Goal: Task Accomplishment & Management: Manage account settings

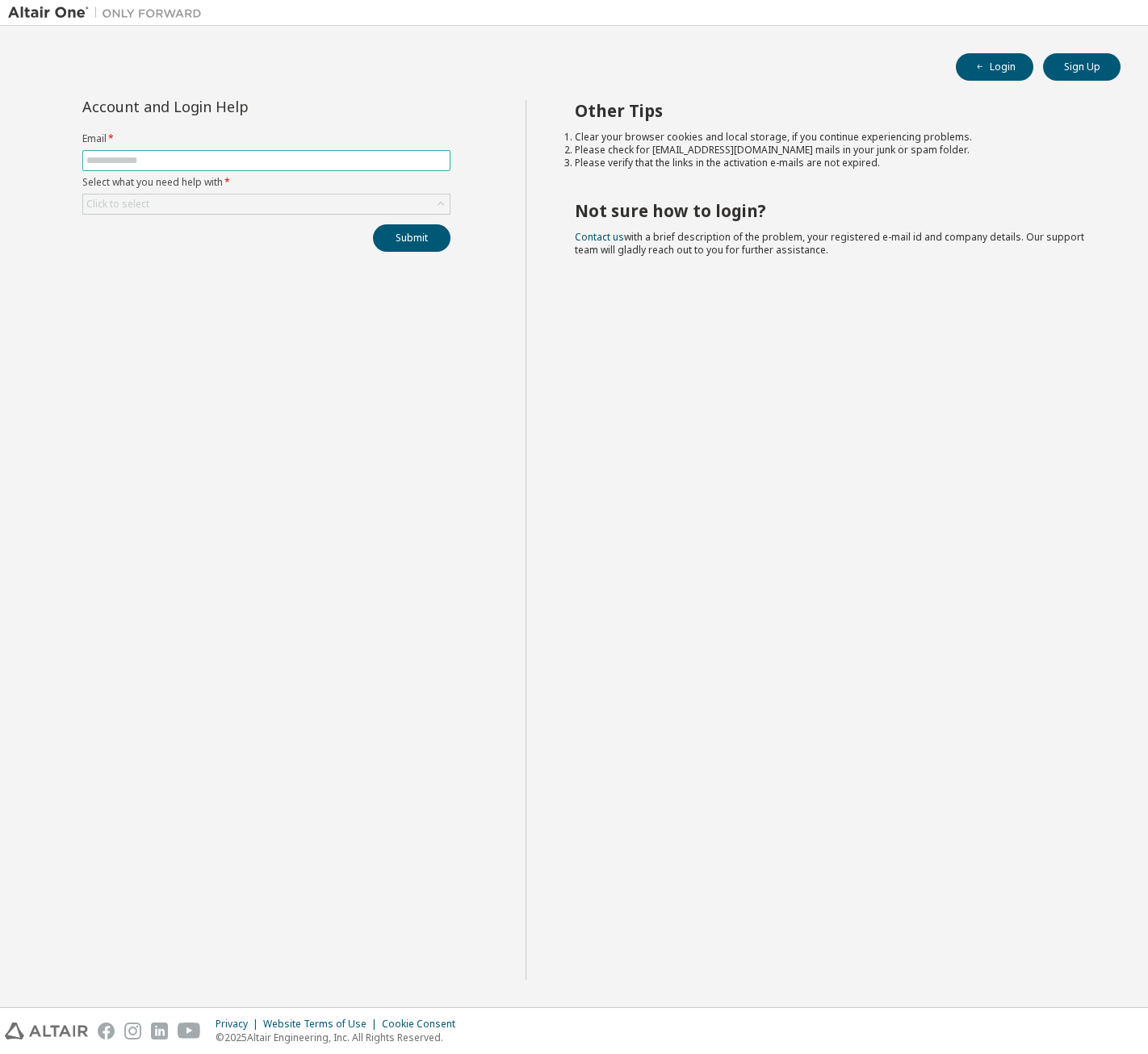
click at [291, 161] on input "text" at bounding box center [266, 160] width 360 height 13
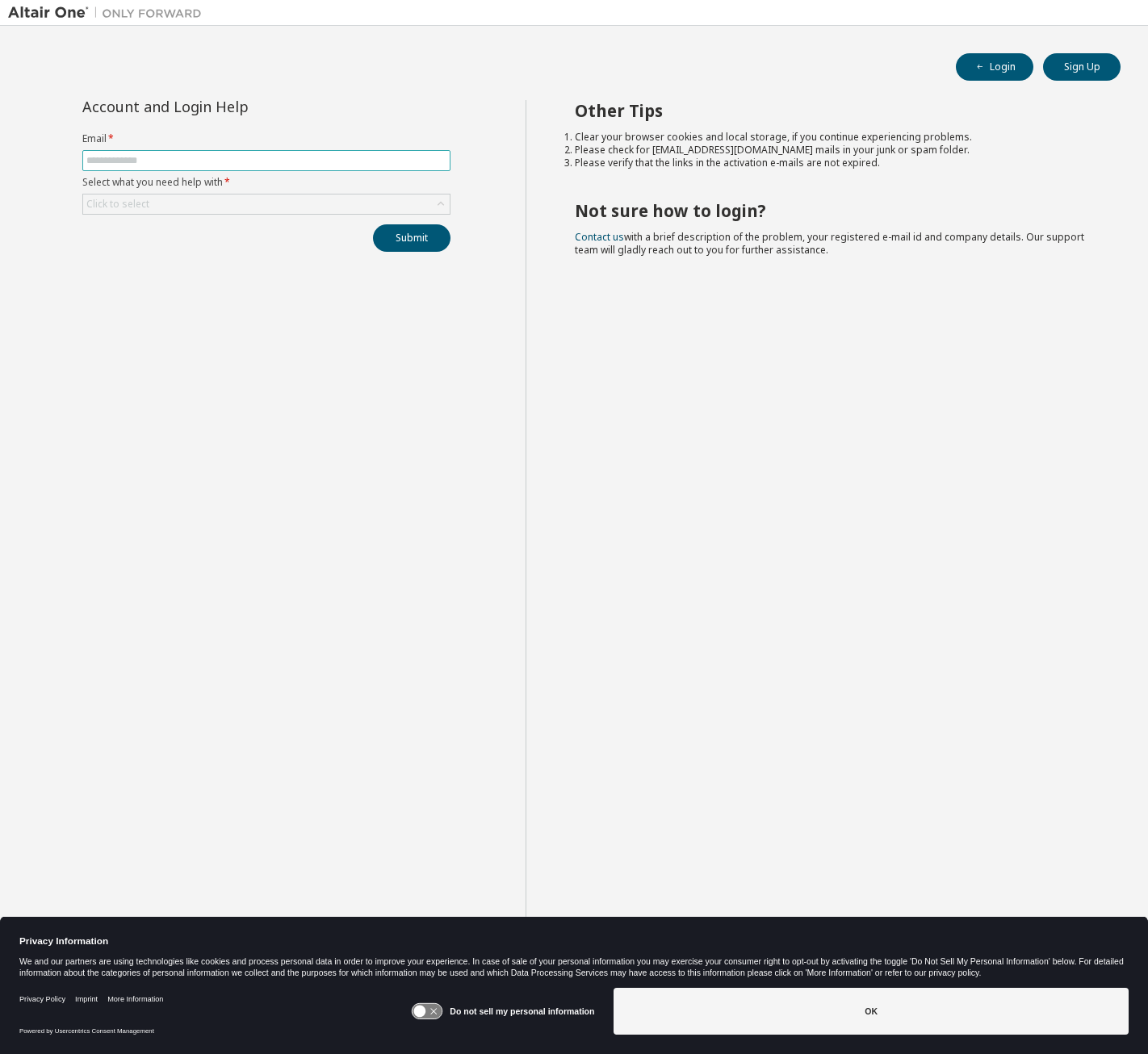
click at [239, 162] on input "text" at bounding box center [266, 160] width 360 height 13
type input "**********"
click at [200, 200] on div "Click to select" at bounding box center [266, 204] width 366 height 19
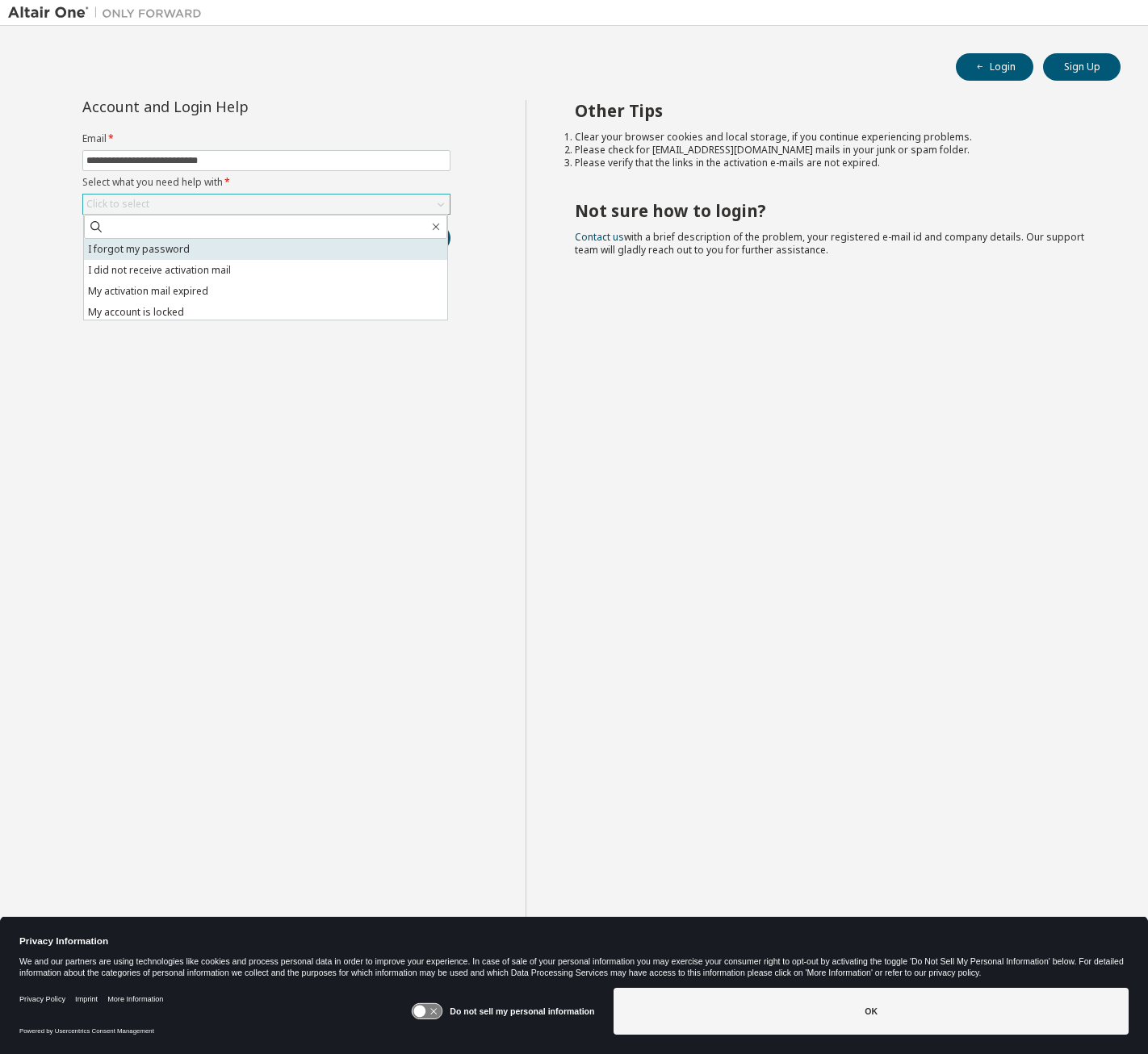
click at [202, 251] on li "I forgot my password" at bounding box center [265, 250] width 363 height 21
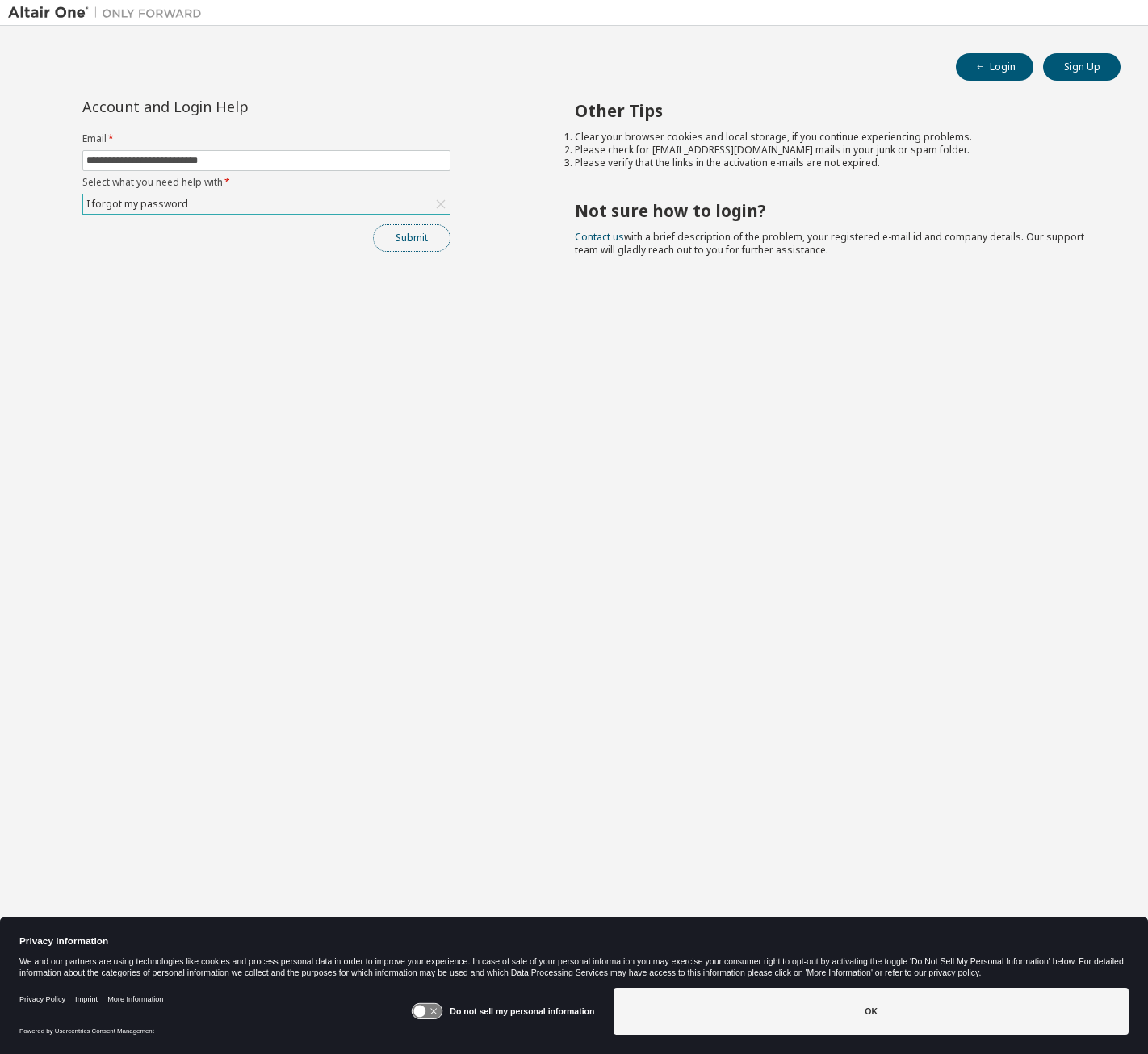
click at [422, 241] on button "Submit" at bounding box center [412, 238] width 78 height 27
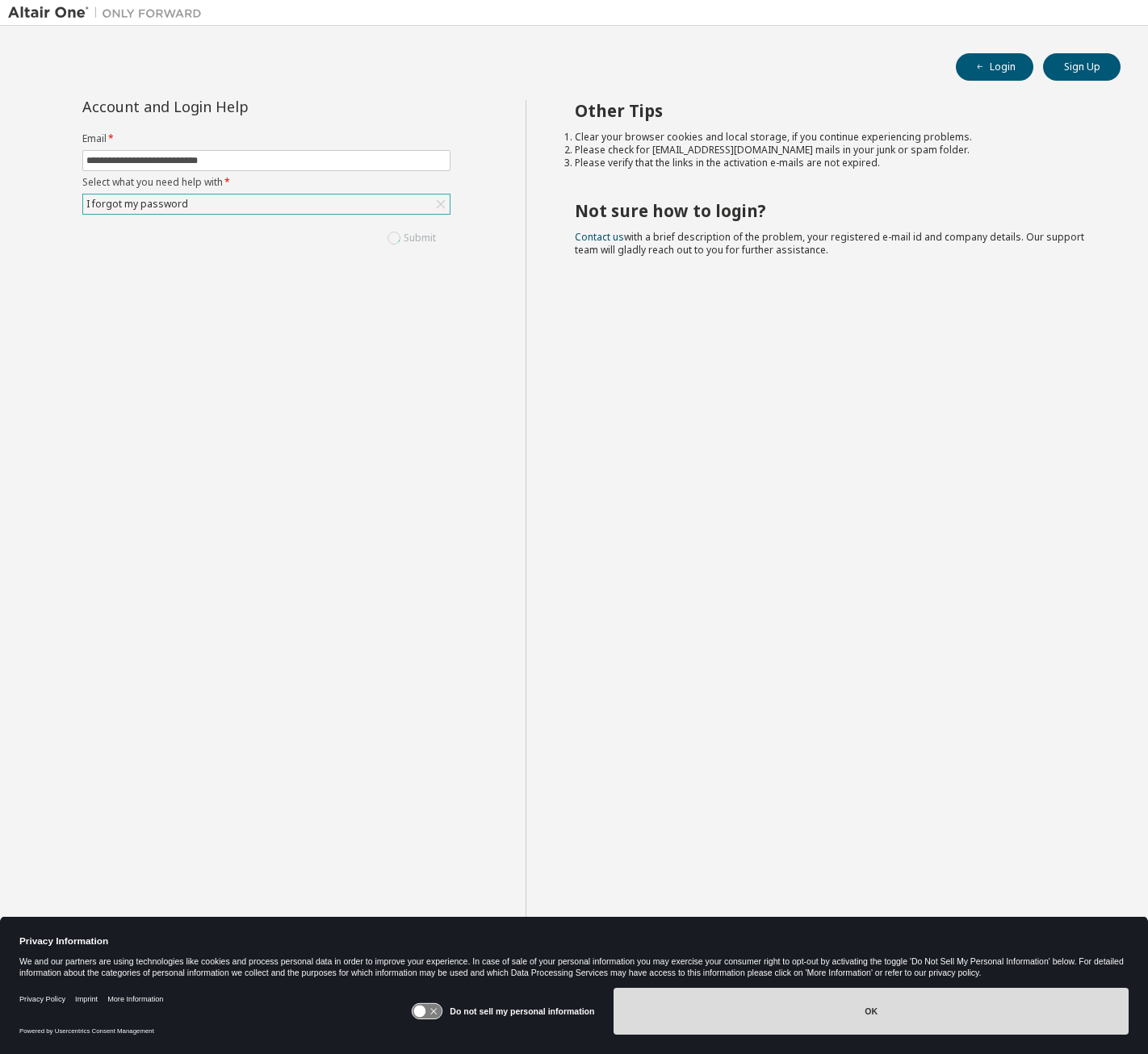
click at [843, 1006] on button "OK" at bounding box center [871, 1011] width 515 height 47
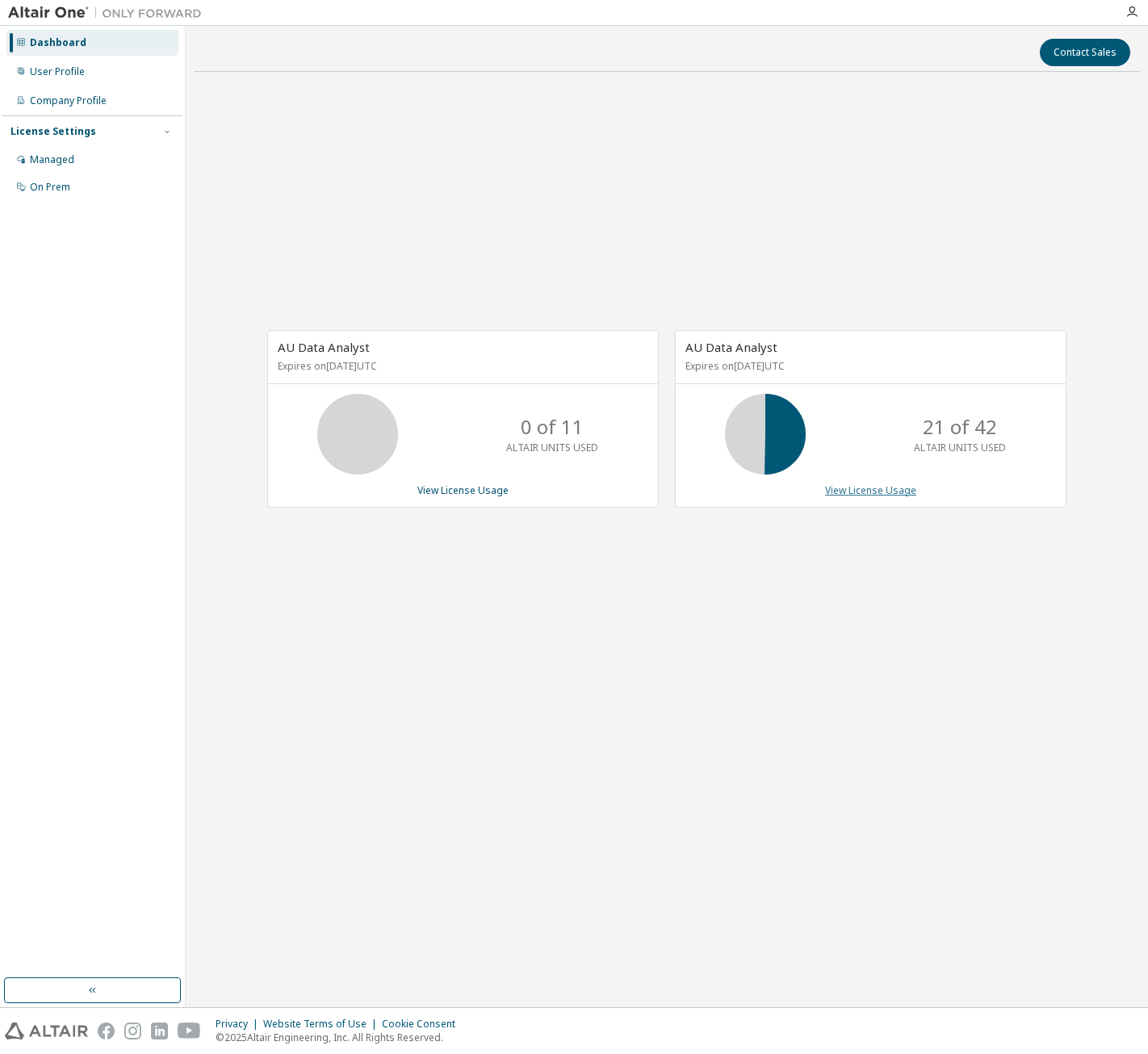
click at [880, 494] on link "View License Usage" at bounding box center [870, 491] width 91 height 14
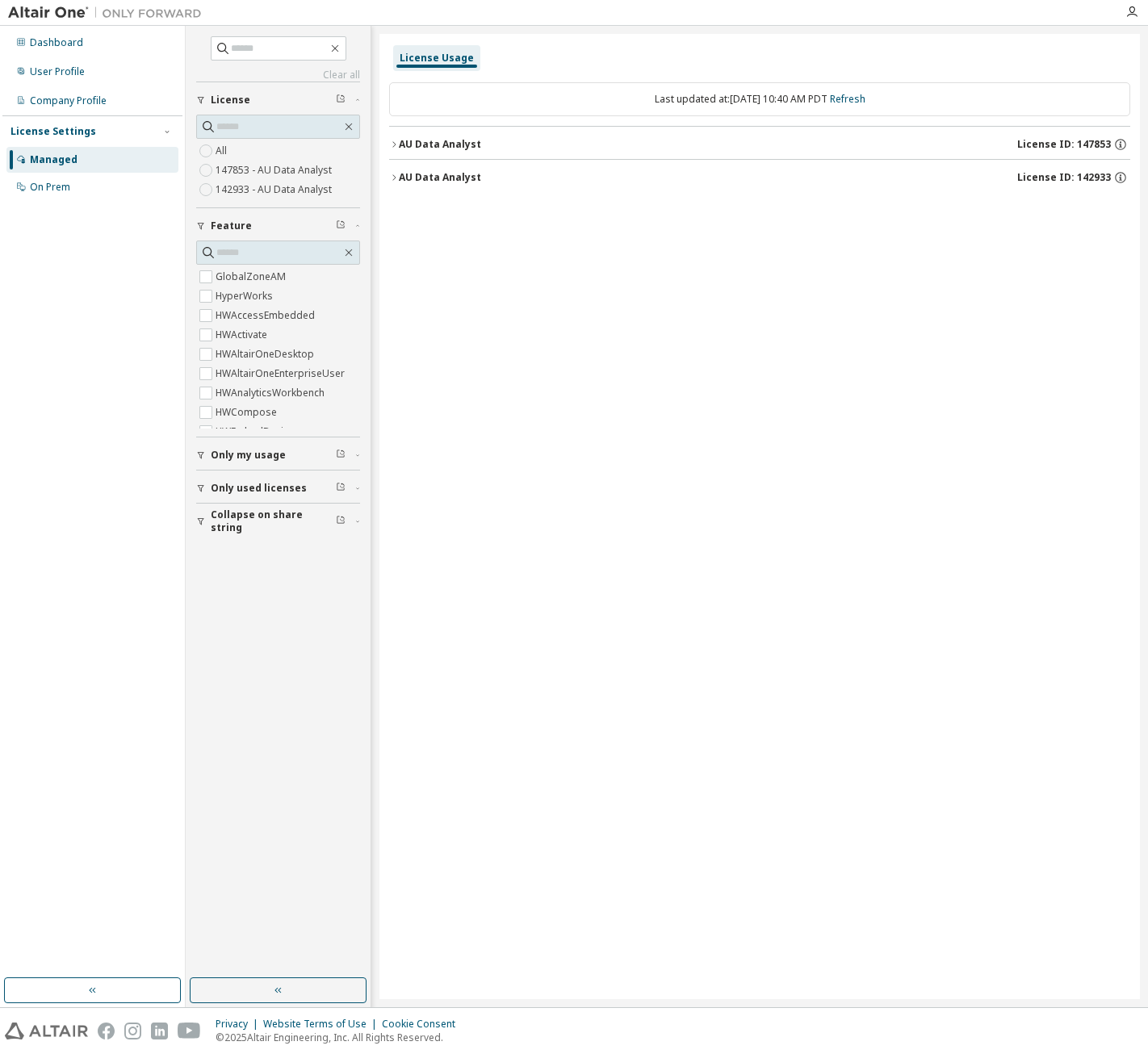
click at [447, 177] on div "AU Data Analyst" at bounding box center [440, 177] width 83 height 13
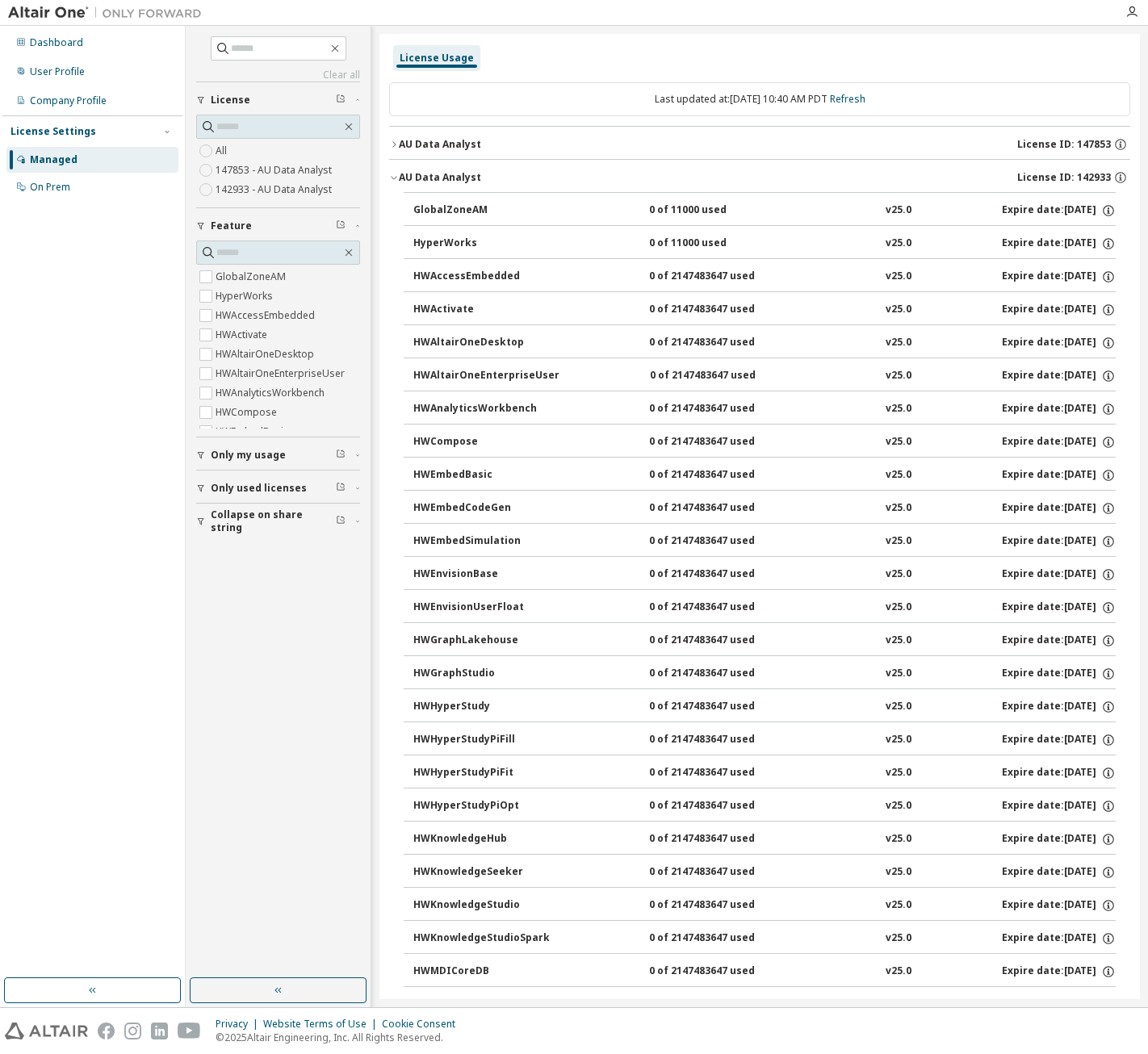
click at [447, 141] on div "AU Data Analyst" at bounding box center [440, 144] width 83 height 13
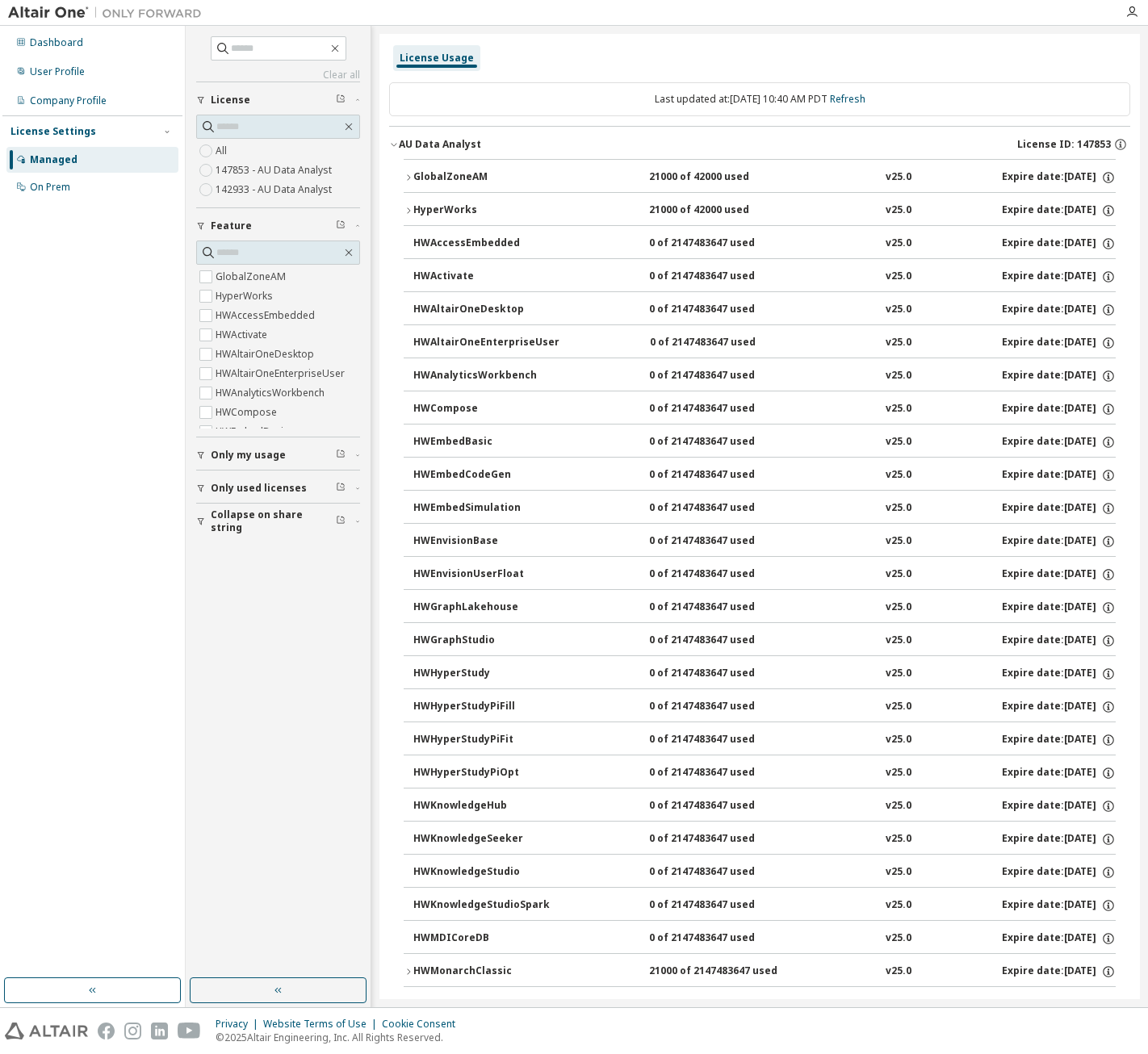
click at [447, 141] on div "AU Data Analyst" at bounding box center [440, 144] width 83 height 13
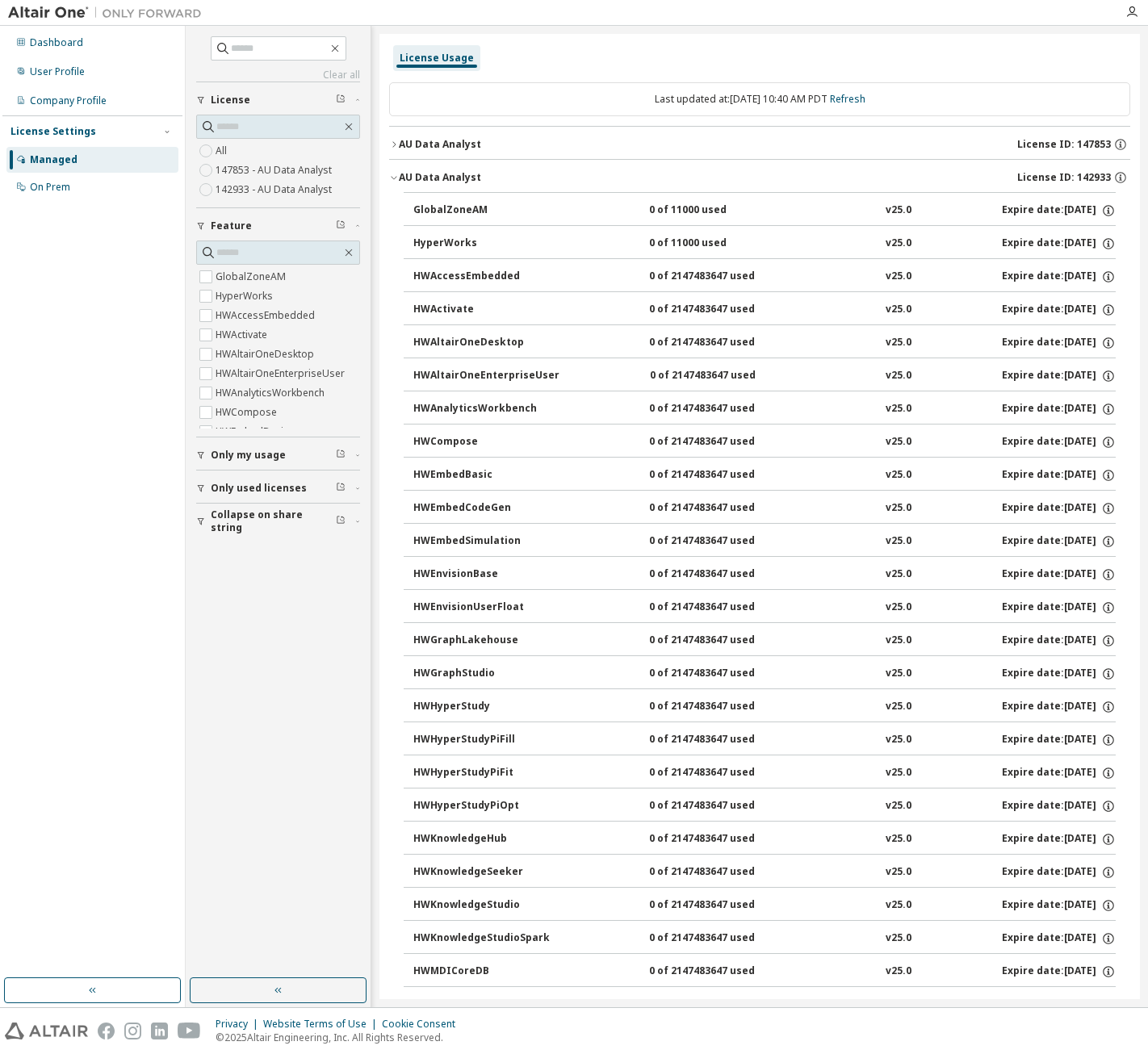
click at [438, 178] on div "AU Data Analyst" at bounding box center [440, 177] width 83 height 13
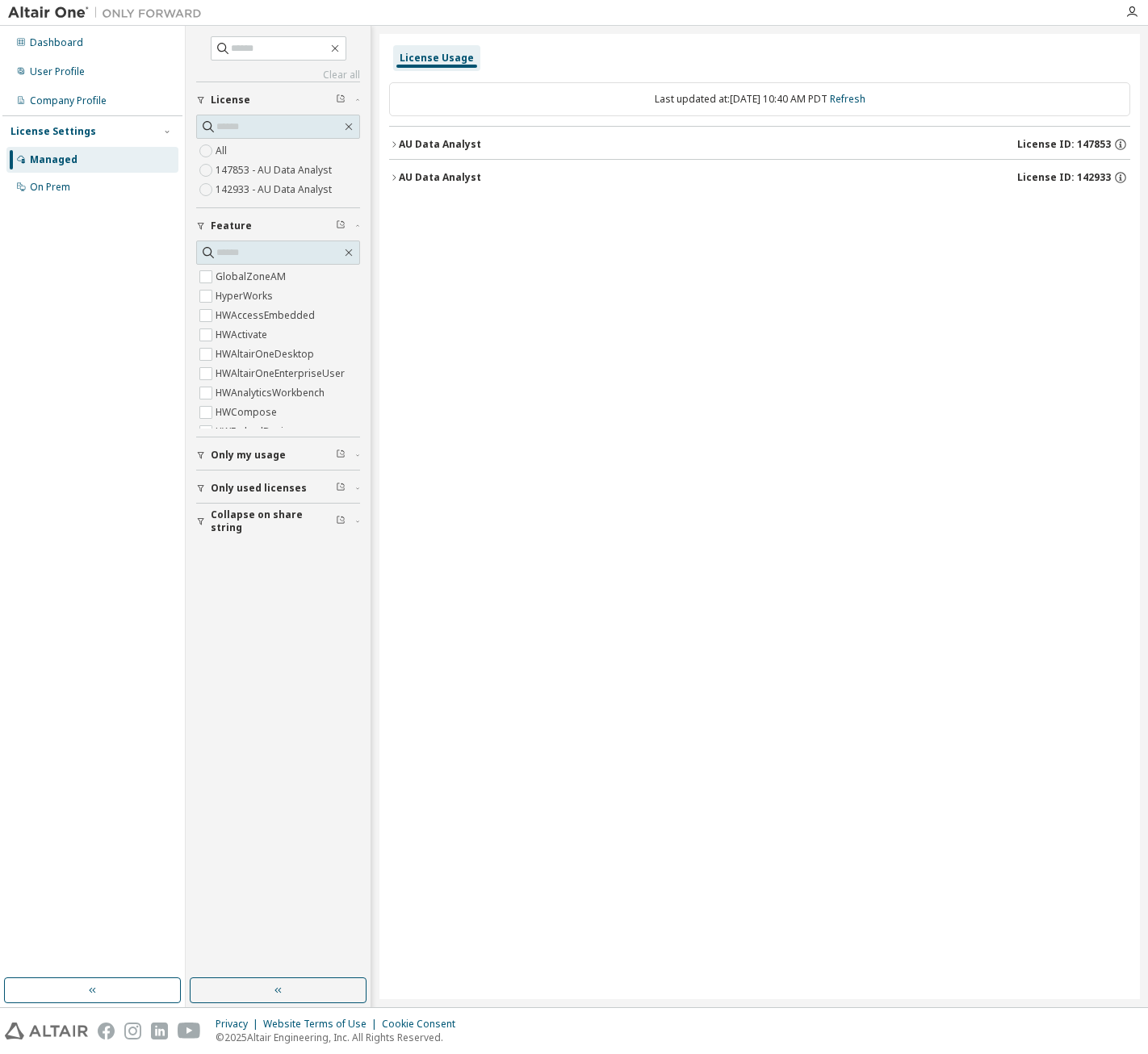
click at [260, 459] on span "Only my usage" at bounding box center [248, 455] width 75 height 13
click at [1129, 14] on icon "button" at bounding box center [1131, 12] width 13 height 13
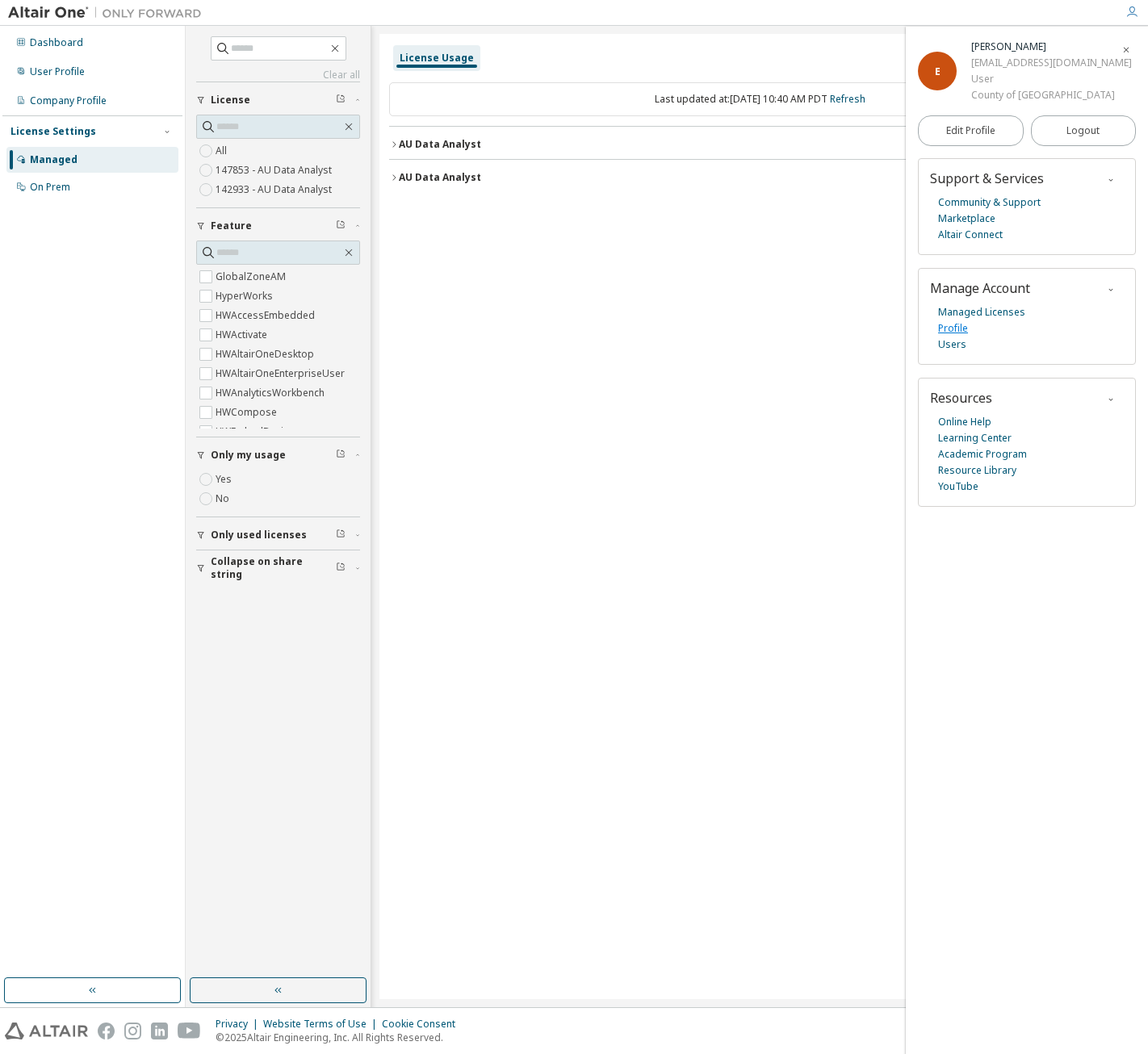
click at [955, 327] on link "Profile" at bounding box center [953, 328] width 30 height 17
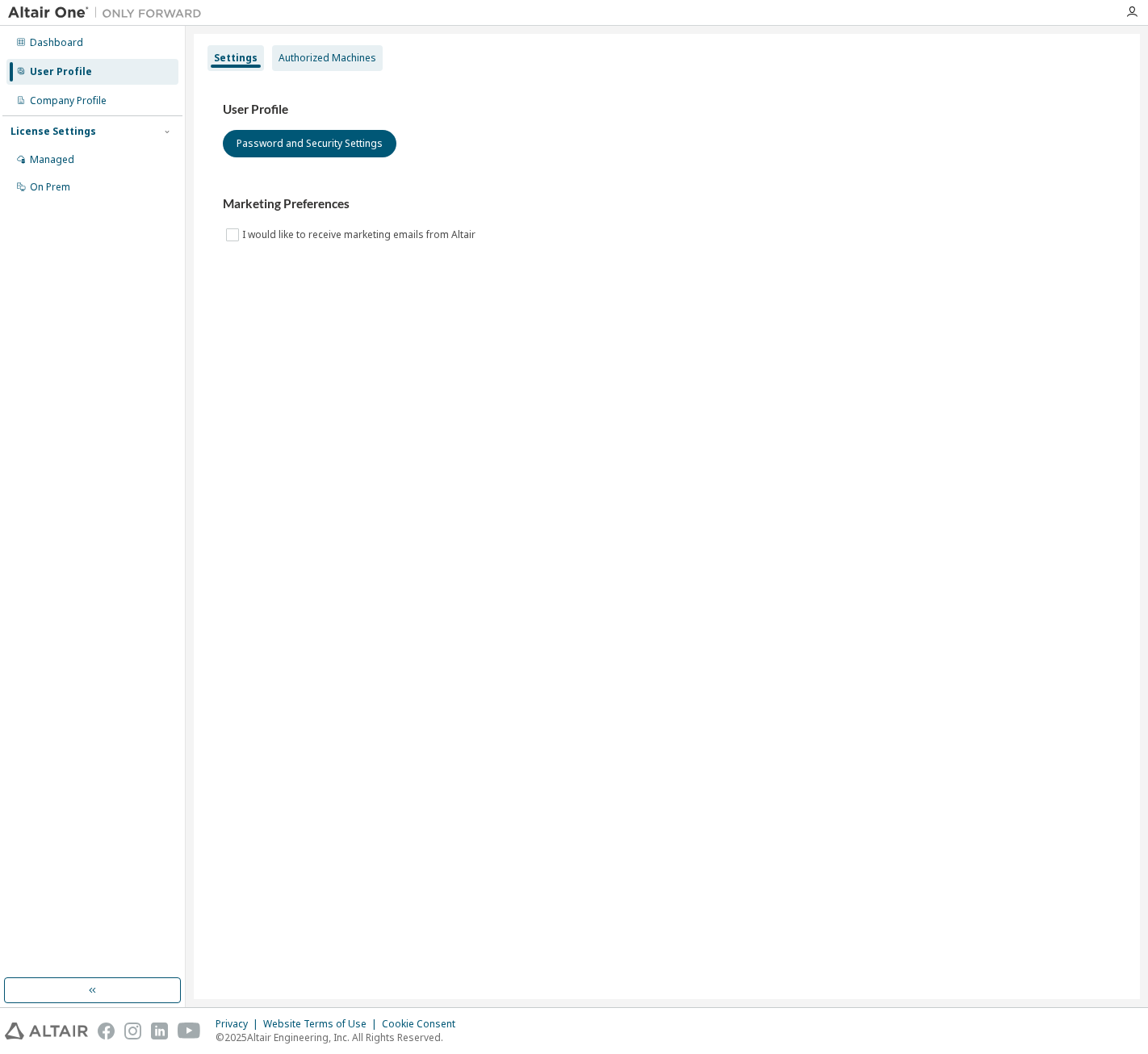
click at [318, 63] on div "Authorized Machines" at bounding box center [327, 57] width 98 height 13
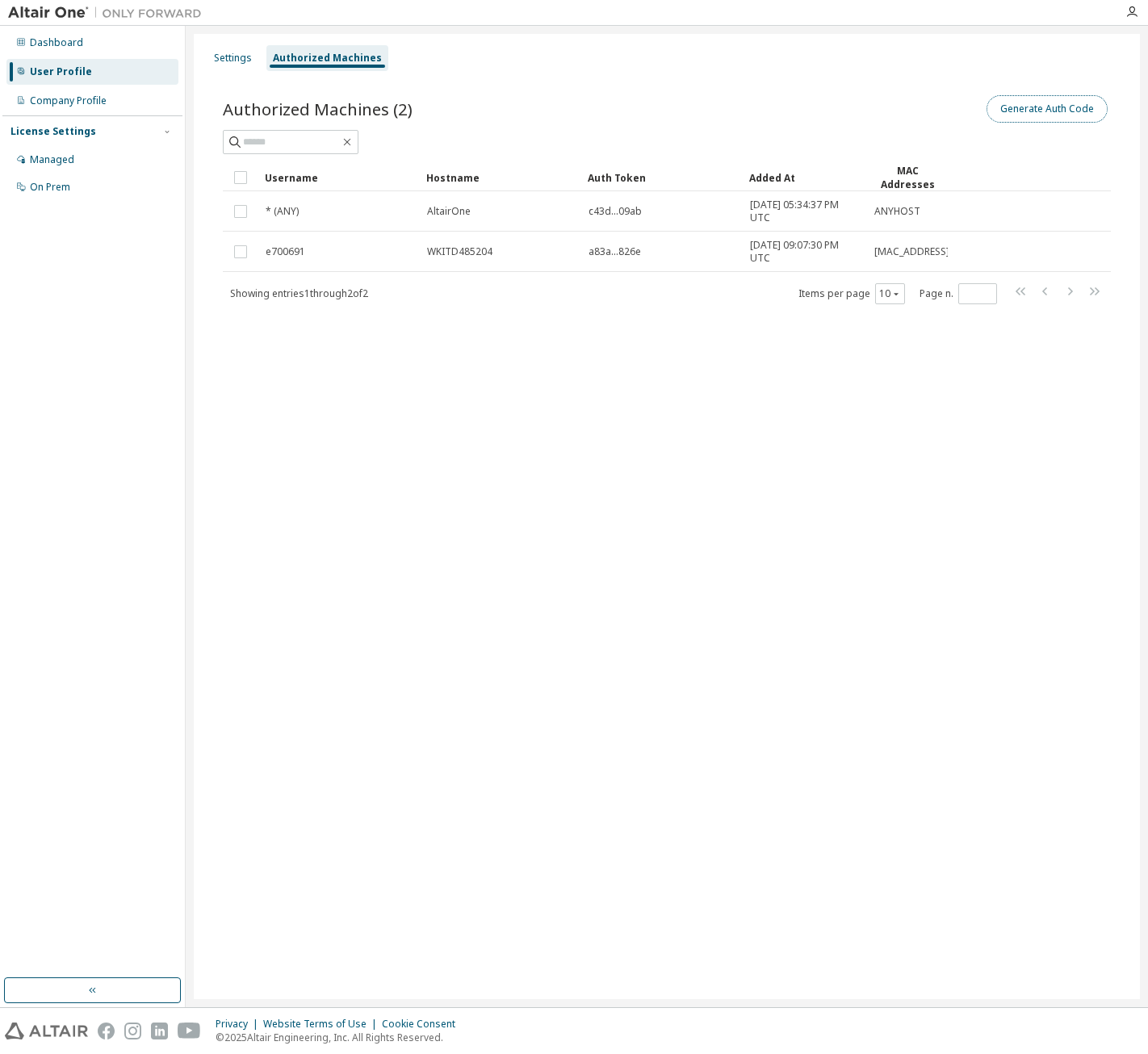
click at [1025, 100] on button "Generate Auth Code" at bounding box center [1047, 109] width 121 height 27
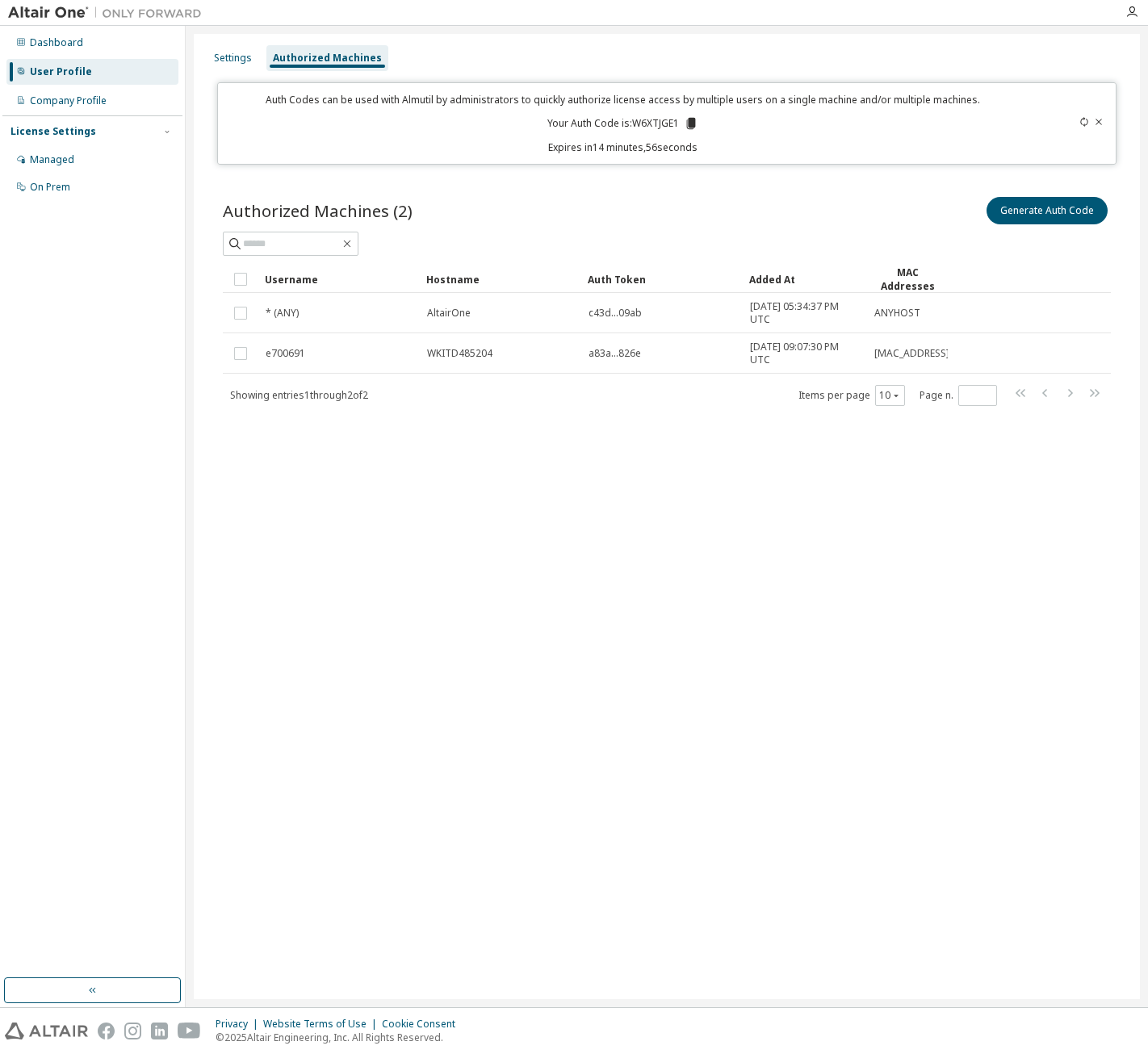
click at [688, 121] on icon at bounding box center [691, 123] width 15 height 15
click at [61, 50] on div "Dashboard" at bounding box center [92, 43] width 172 height 26
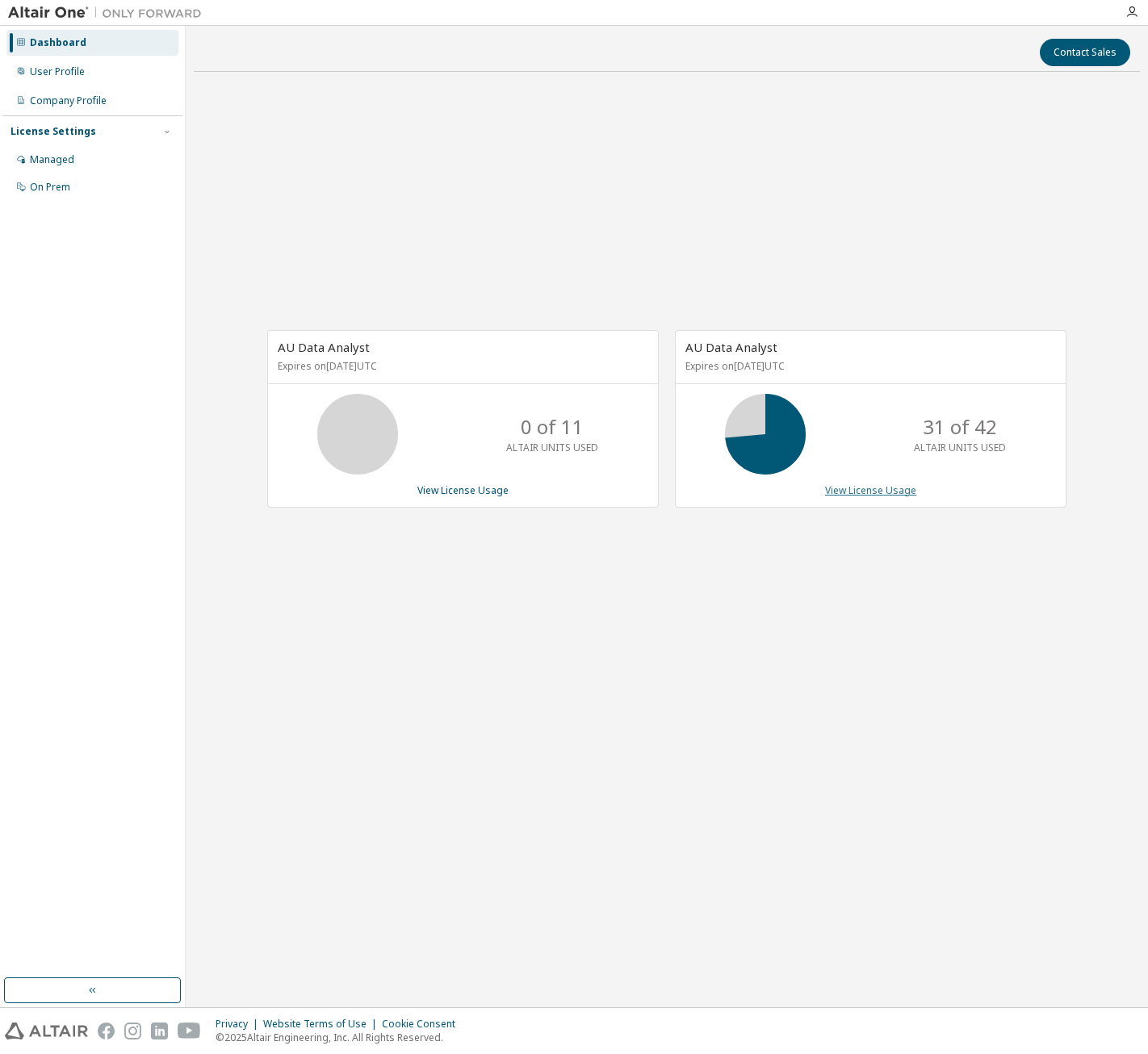
click at [897, 491] on link "View License Usage" at bounding box center [870, 491] width 91 height 14
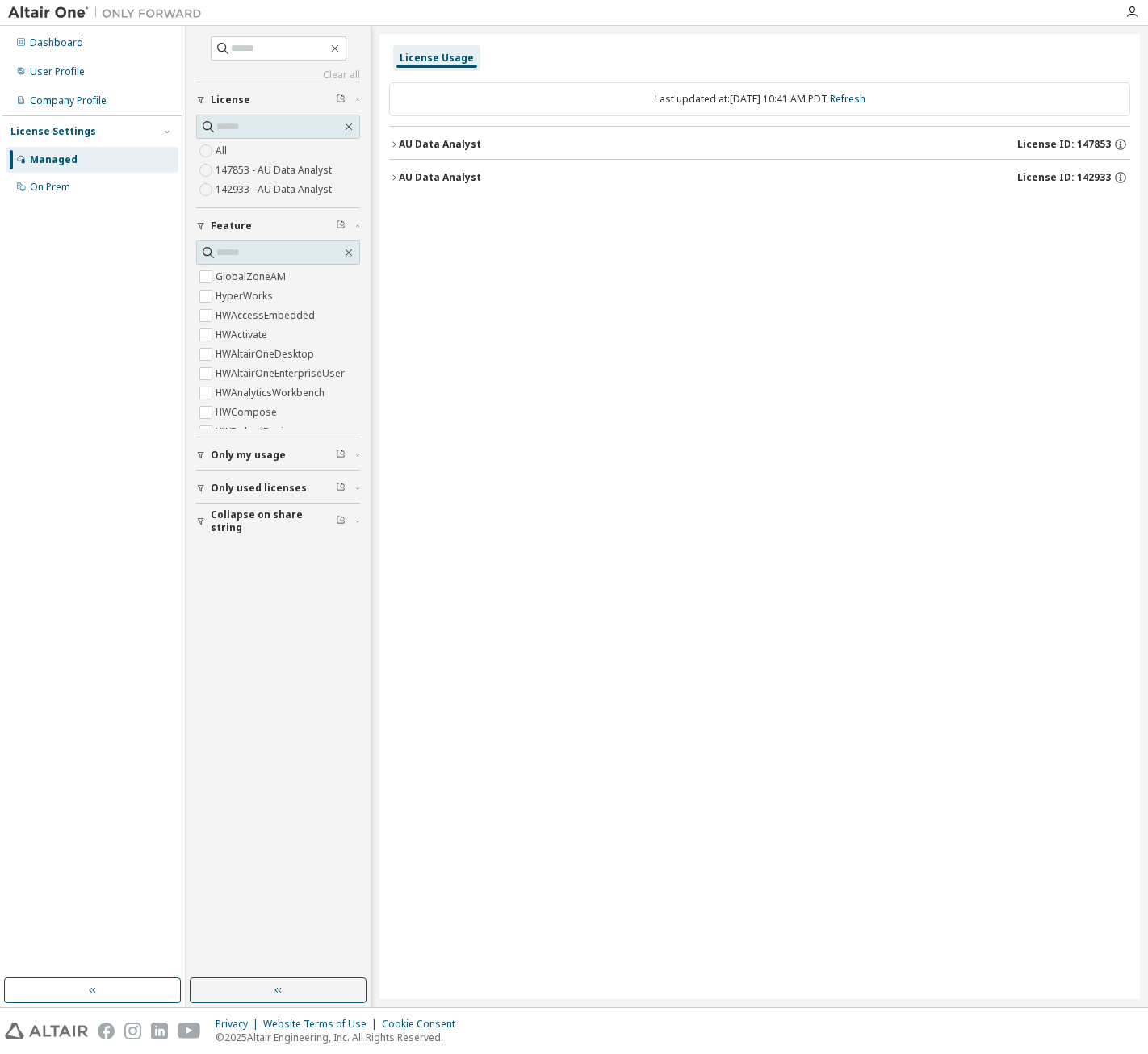
click at [397, 173] on icon "button" at bounding box center [394, 178] width 10 height 10
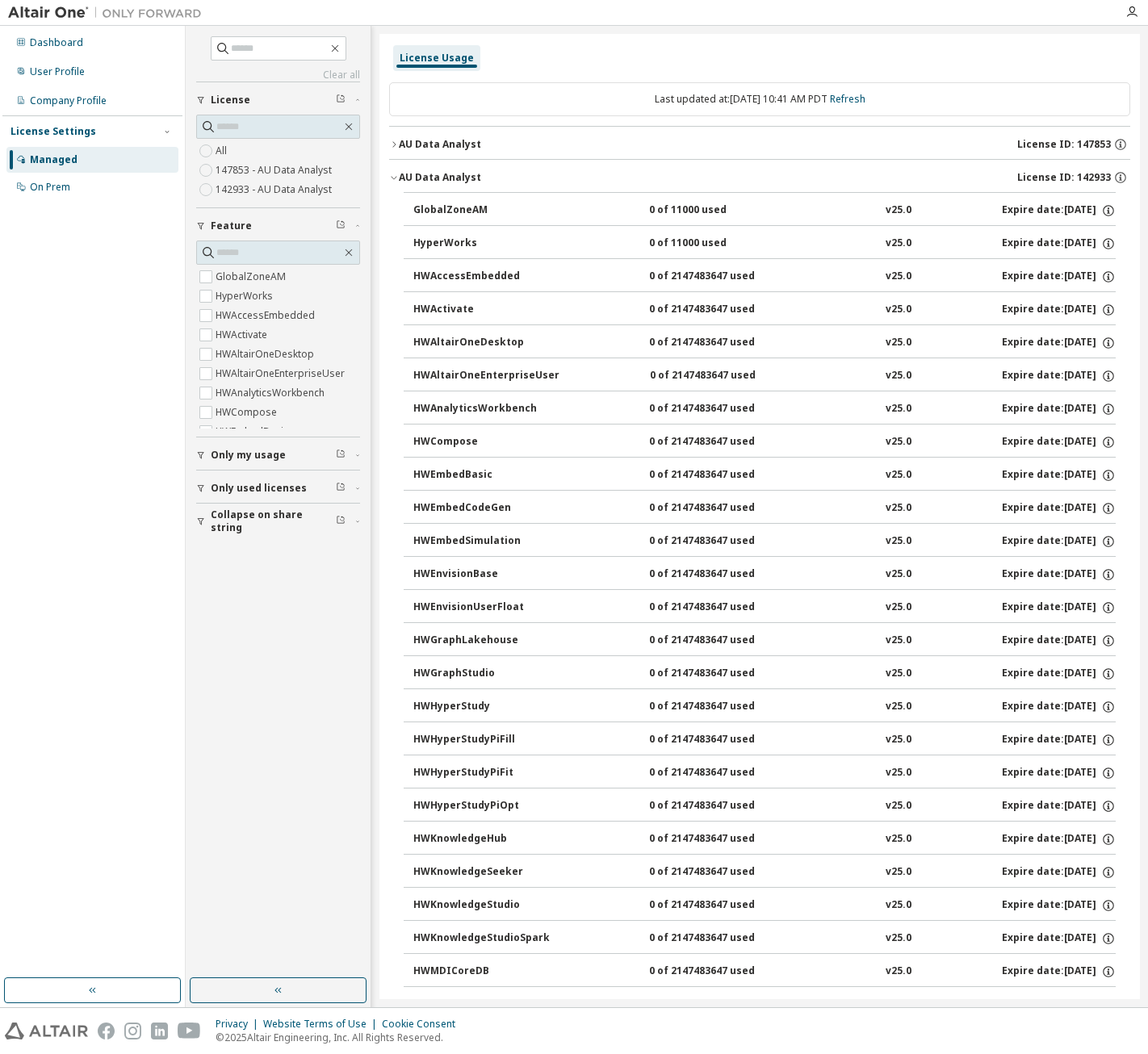
click at [419, 142] on div "AU Data Analyst" at bounding box center [440, 144] width 83 height 13
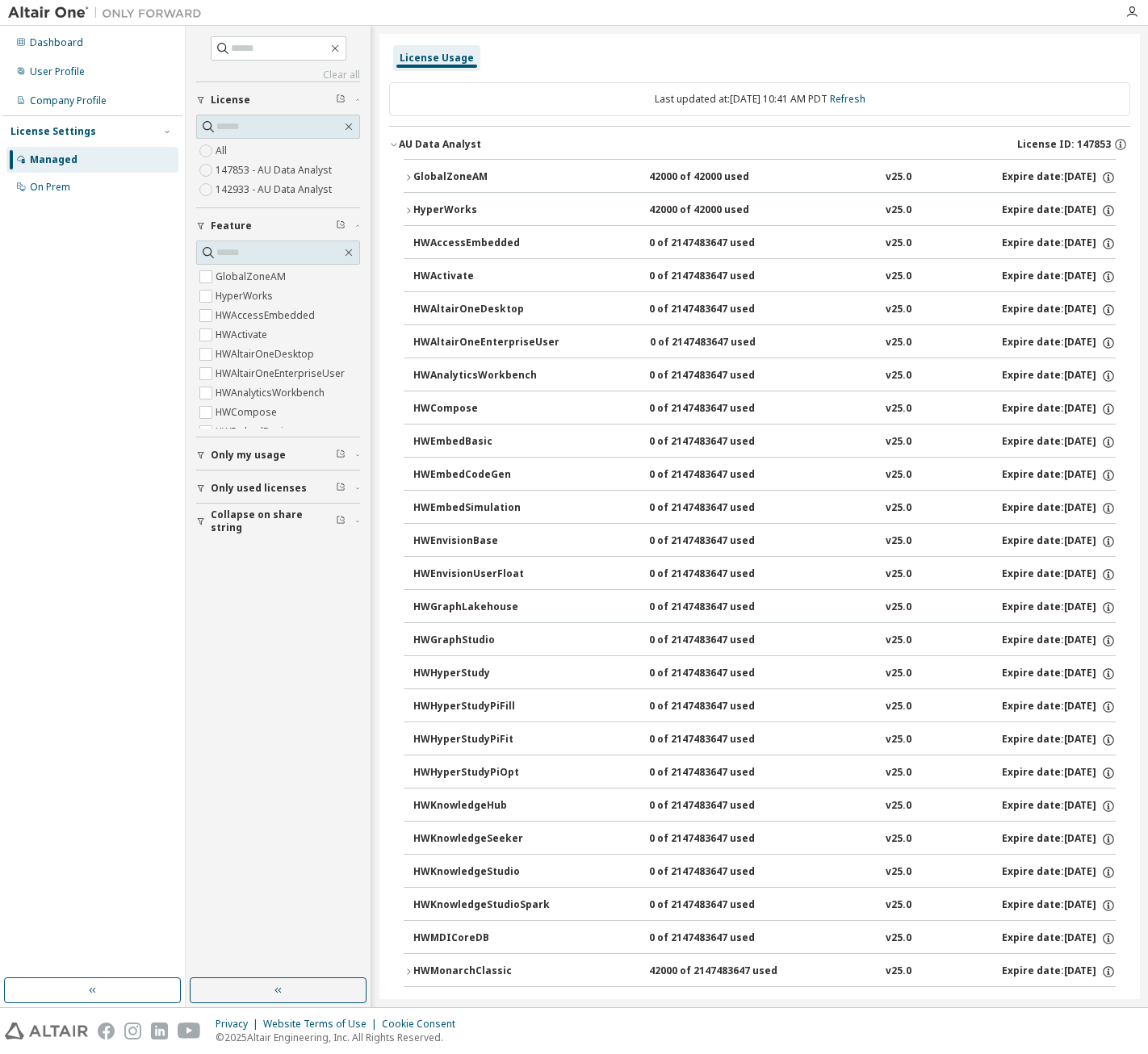
click at [419, 142] on div "AU Data Analyst" at bounding box center [440, 144] width 83 height 13
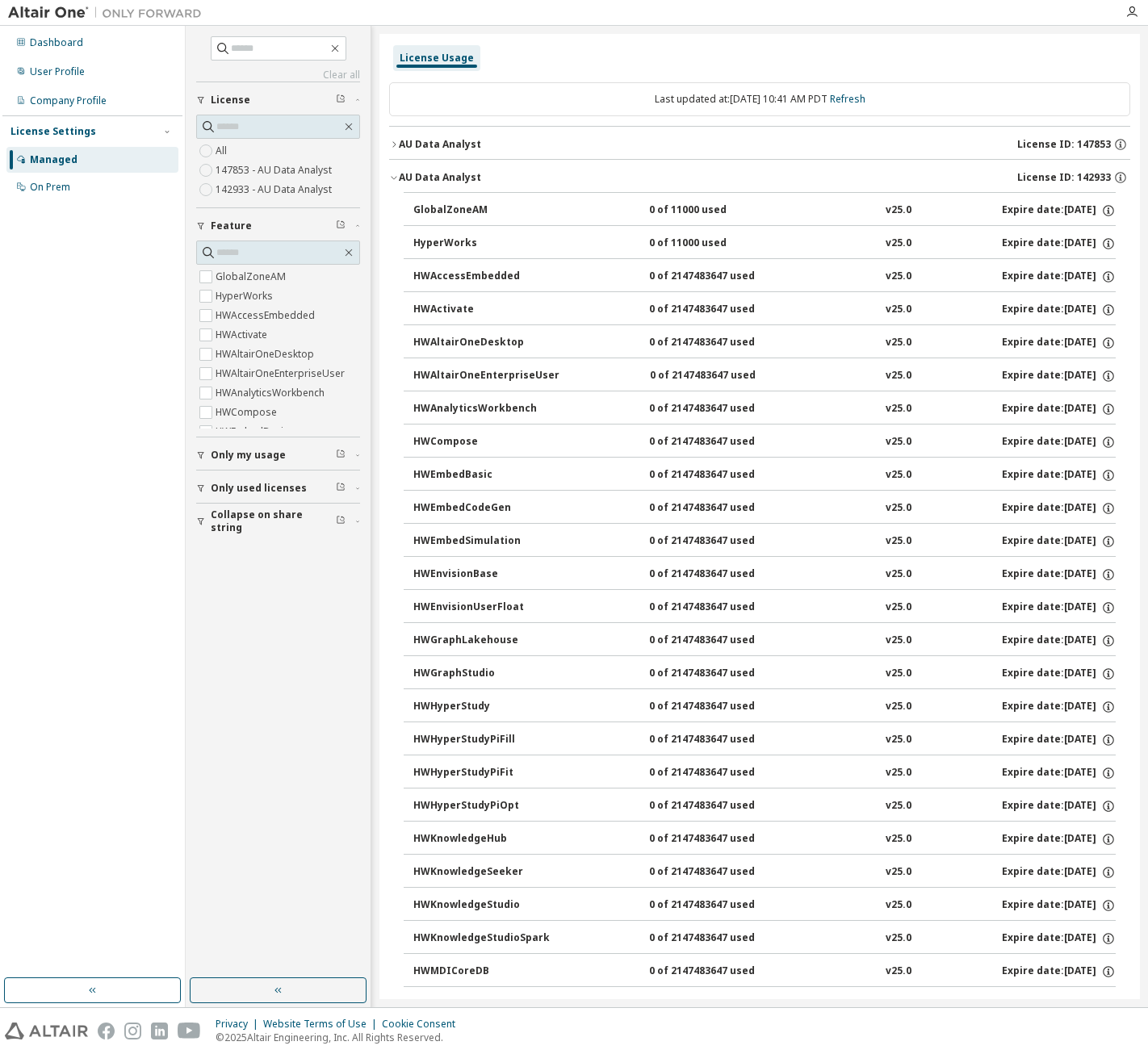
click at [414, 177] on div "AU Data Analyst" at bounding box center [440, 177] width 83 height 13
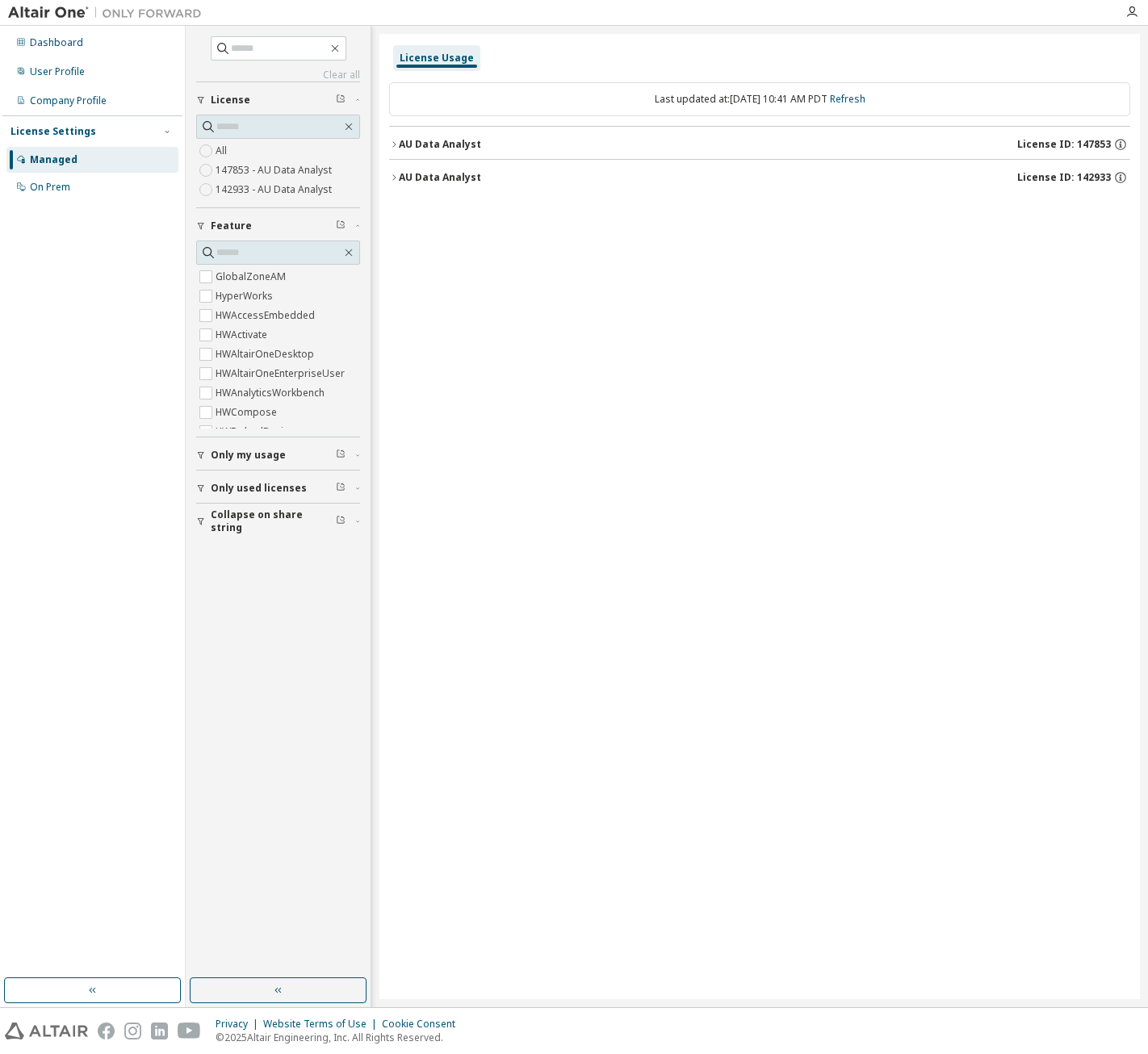
drag, startPoint x: 928, startPoint y: 260, endPoint x: 969, endPoint y: 193, distance: 78.5
click at [928, 260] on div "License Usage Last updated at: Mon 2025-09-08 10:41 AM PDT Refresh AU Data Anal…" at bounding box center [760, 517] width 760 height 966
click at [1131, 16] on icon "button" at bounding box center [1131, 12] width 13 height 13
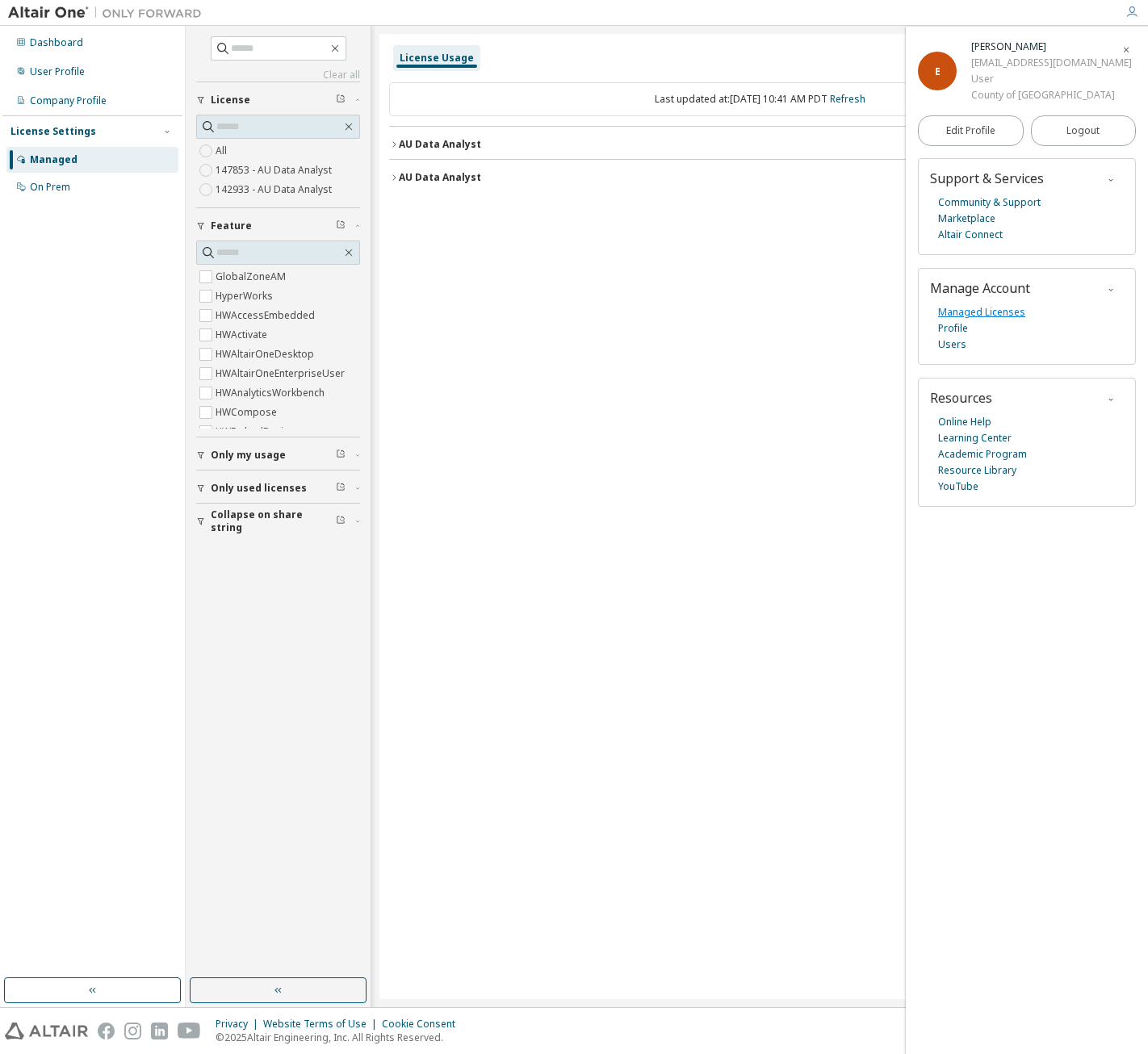
click at [1000, 313] on link "Managed Licenses" at bounding box center [982, 312] width 87 height 17
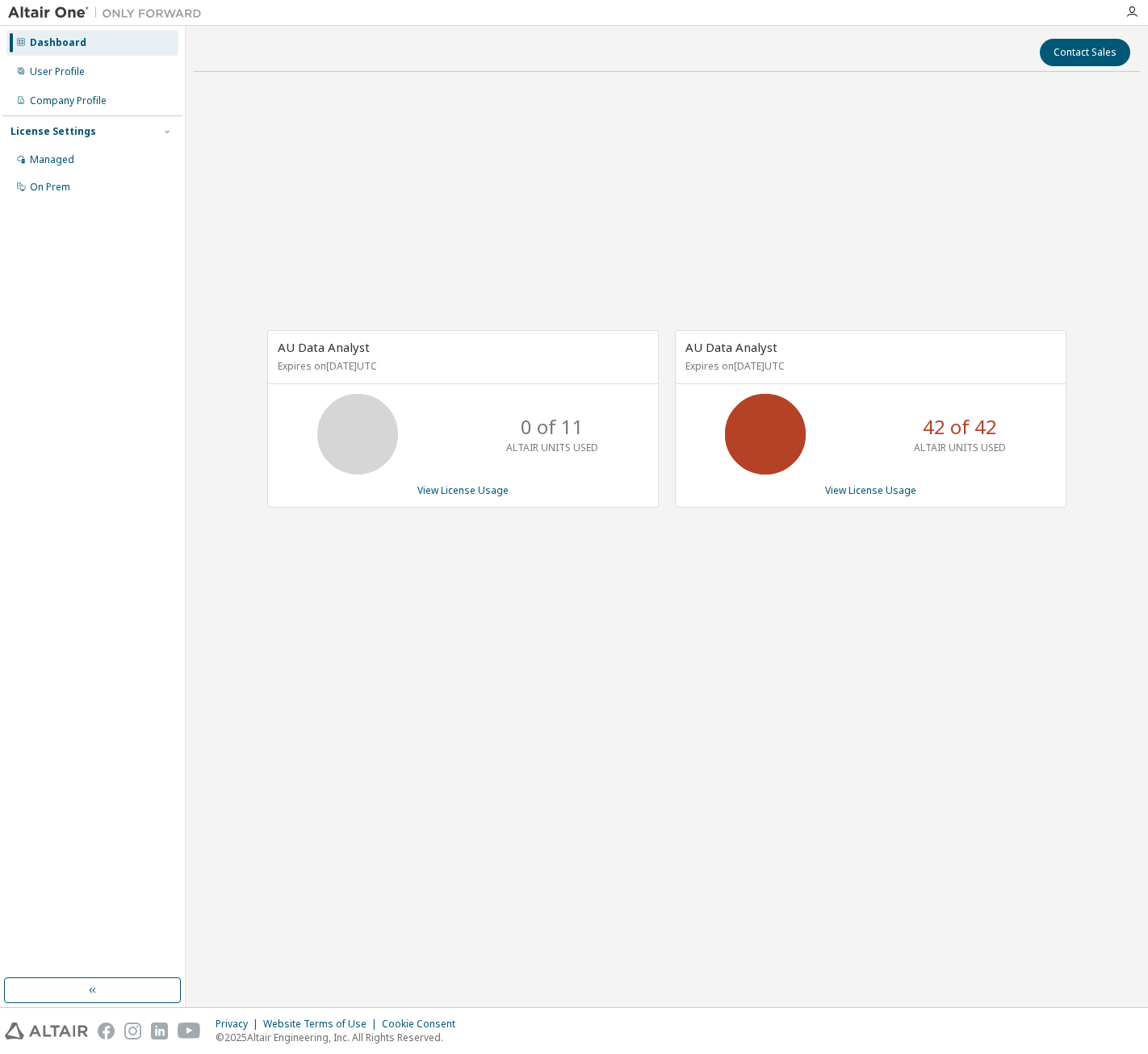
click at [934, 270] on div "AU Data Analyst Expires on [DATE] UTC 0 of 11 ALTAIR UNITS USED View License Us…" at bounding box center [666, 427] width 946 height 686
click at [1129, 10] on icon "button" at bounding box center [1131, 12] width 13 height 13
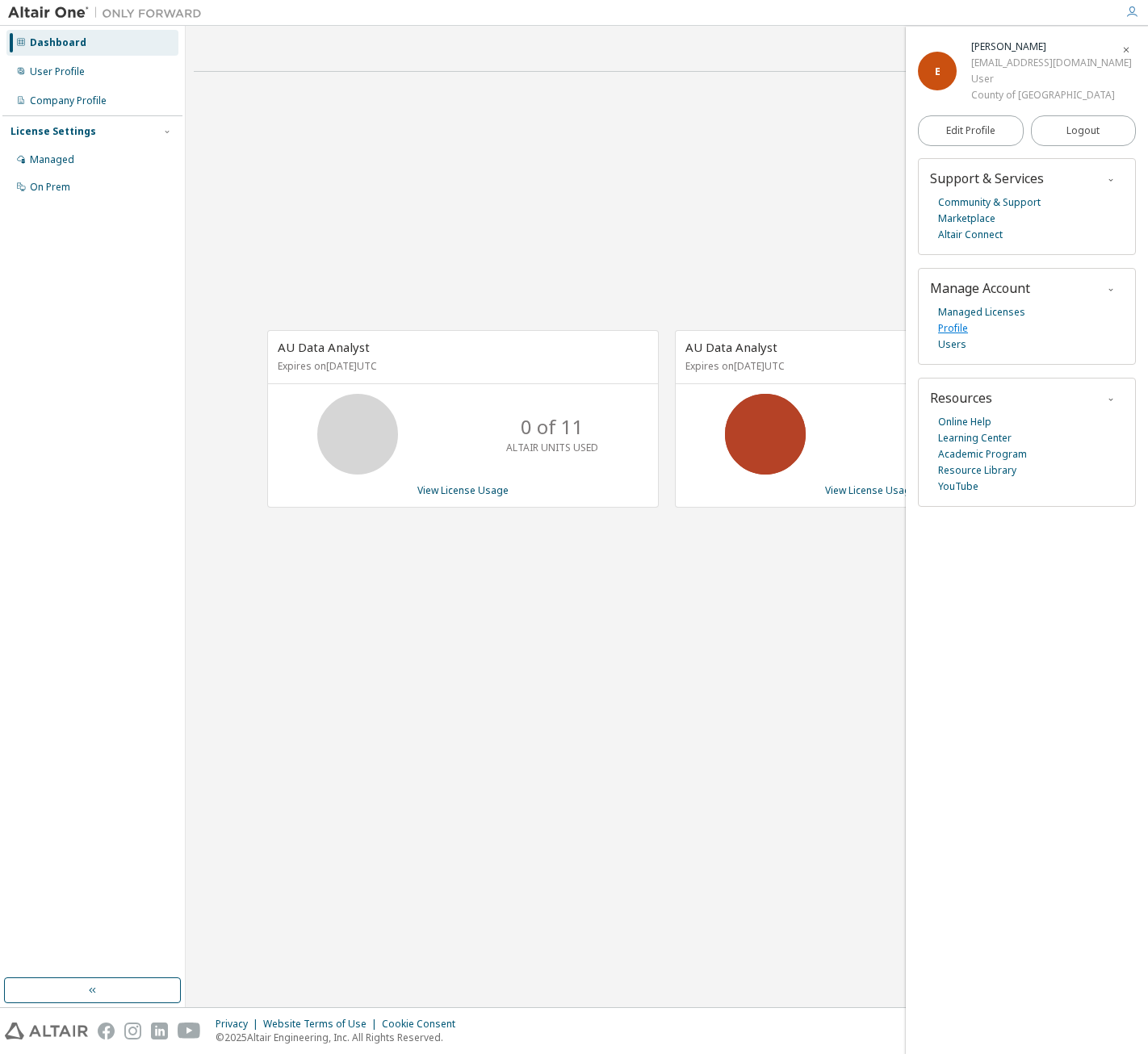
click at [954, 329] on link "Profile" at bounding box center [953, 328] width 30 height 17
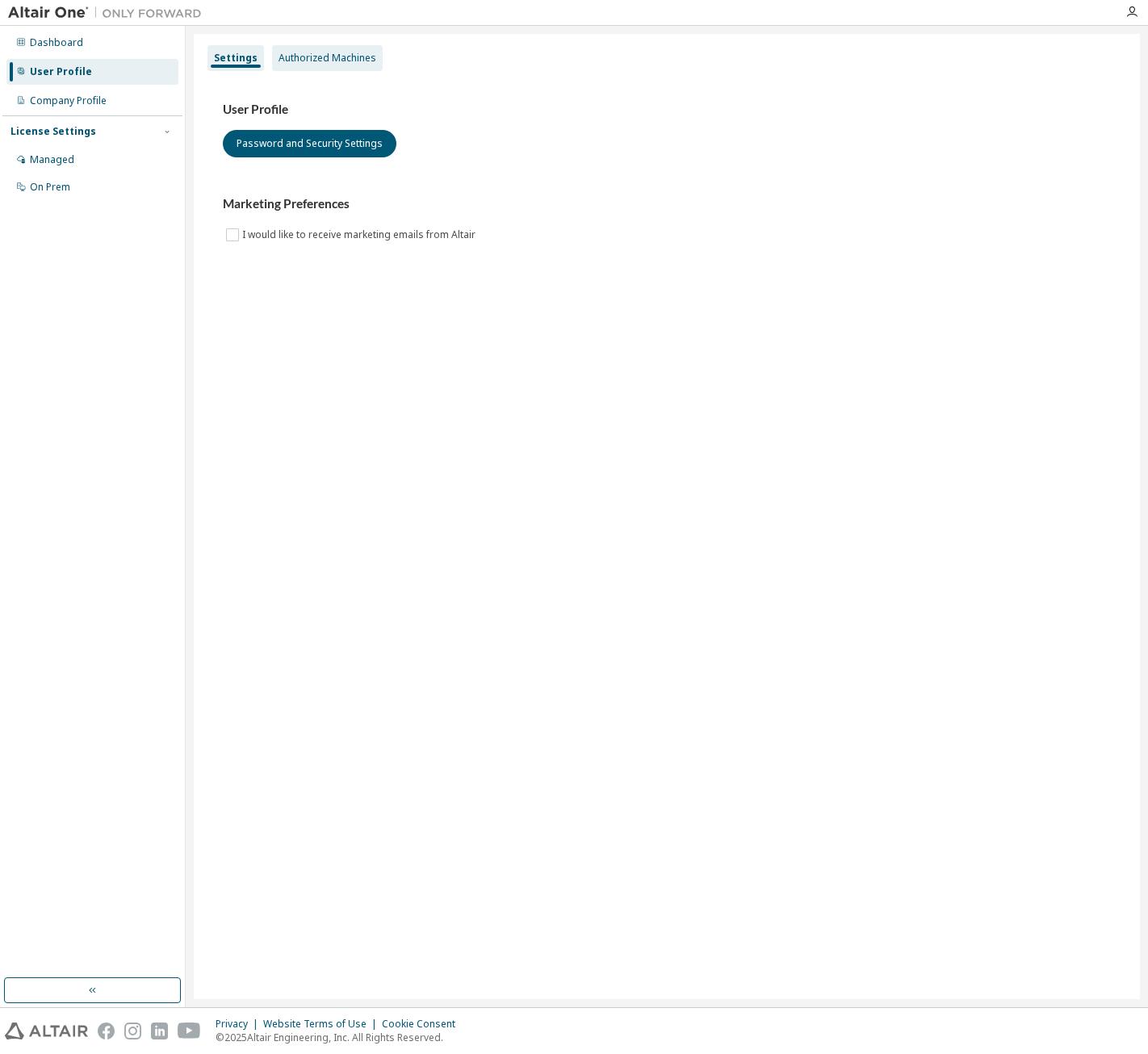
click at [343, 61] on div "Authorized Machines" at bounding box center [327, 57] width 98 height 13
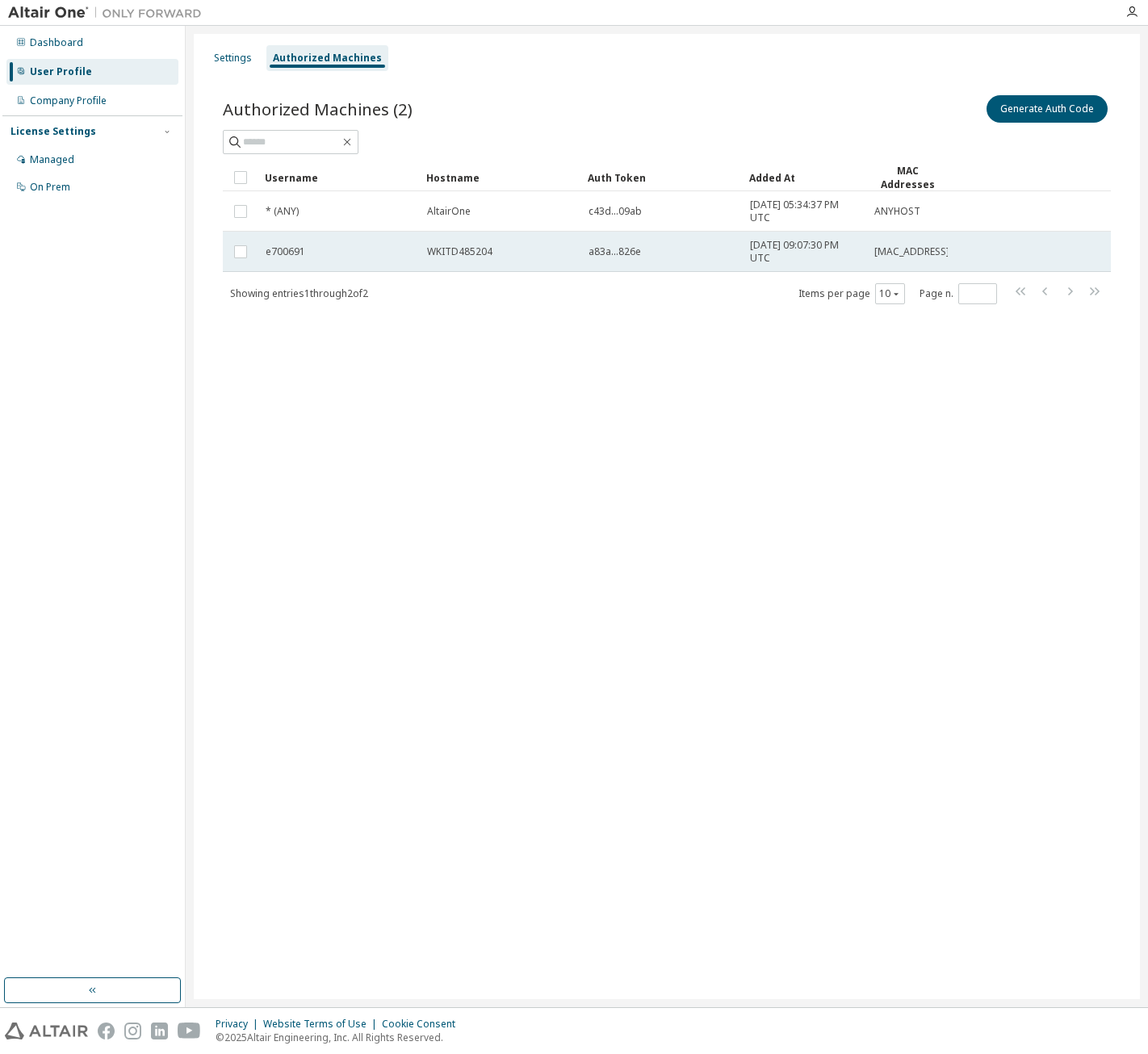
click at [455, 246] on span "WKITD485204" at bounding box center [459, 252] width 65 height 13
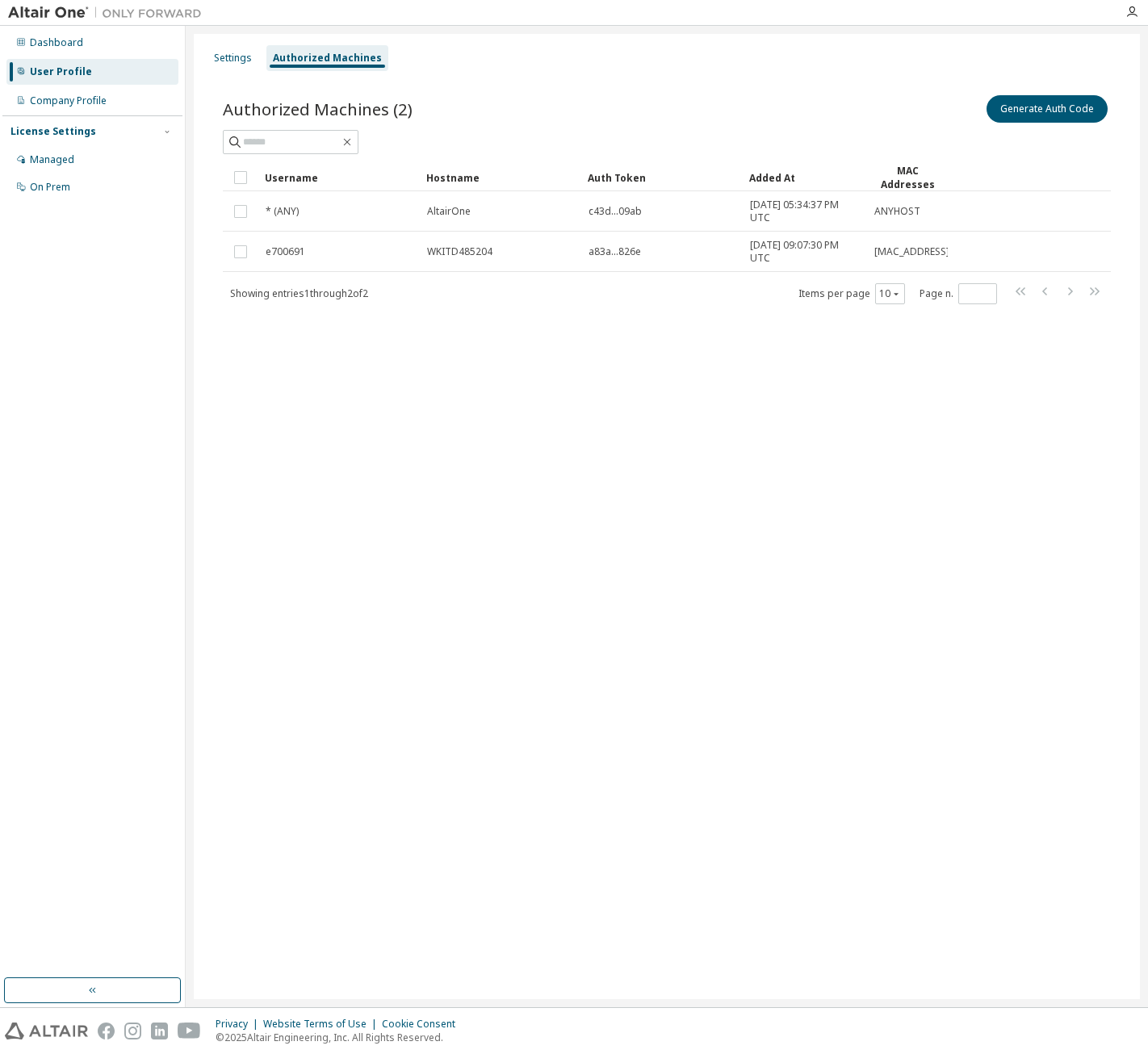
click at [624, 362] on div "Settings Authorized Machines Authorized Machines (2) Generate Auth Code Clear L…" at bounding box center [666, 517] width 946 height 966
click at [1129, 5] on div at bounding box center [1131, 12] width 32 height 24
click at [1129, 10] on icon "button" at bounding box center [1131, 12] width 13 height 13
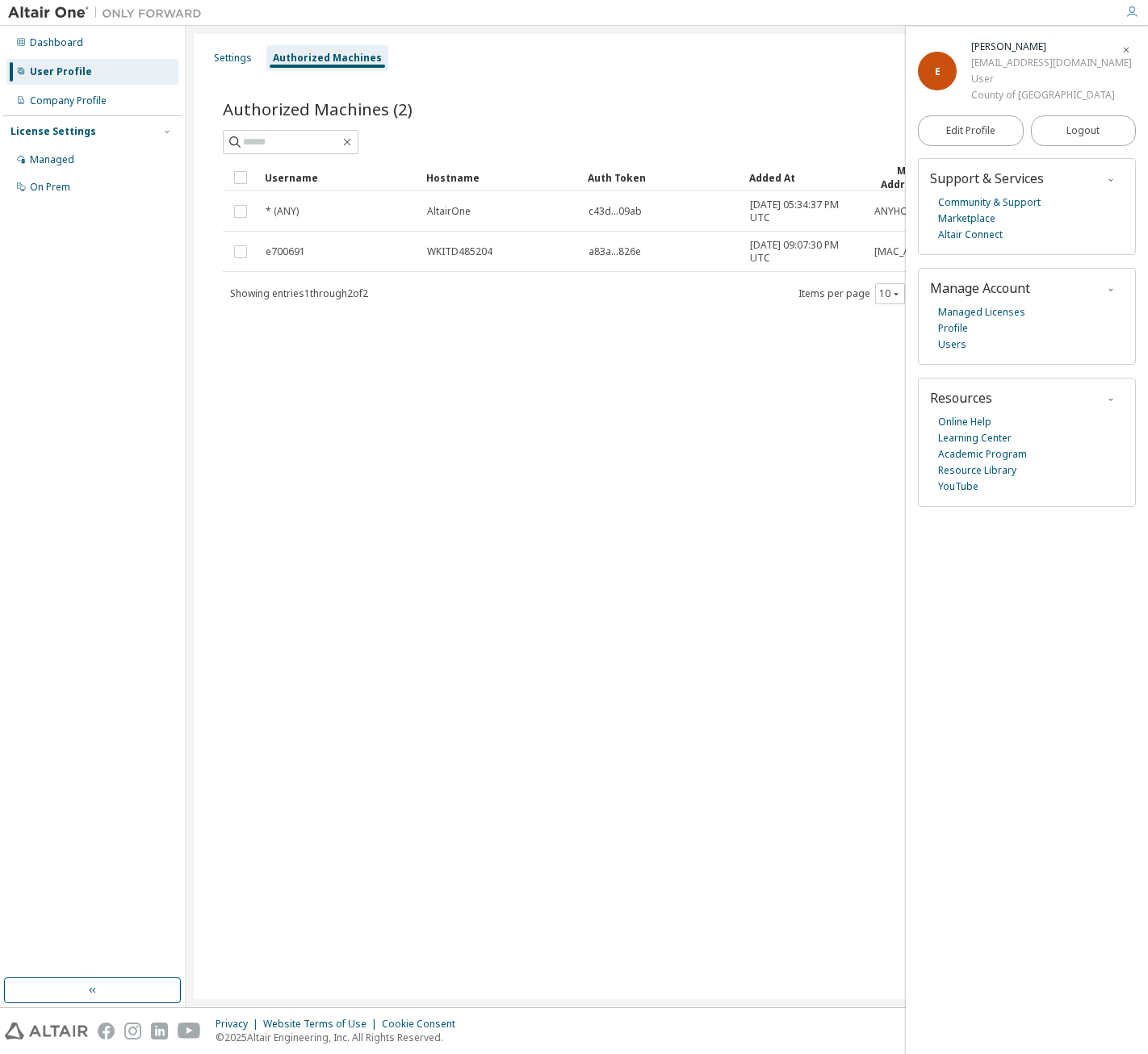
click at [797, 500] on div "Settings Authorized Machines Authorized Machines (2) Generate Auth Code Clear L…" at bounding box center [666, 517] width 946 height 966
